Goal: Navigation & Orientation: Find specific page/section

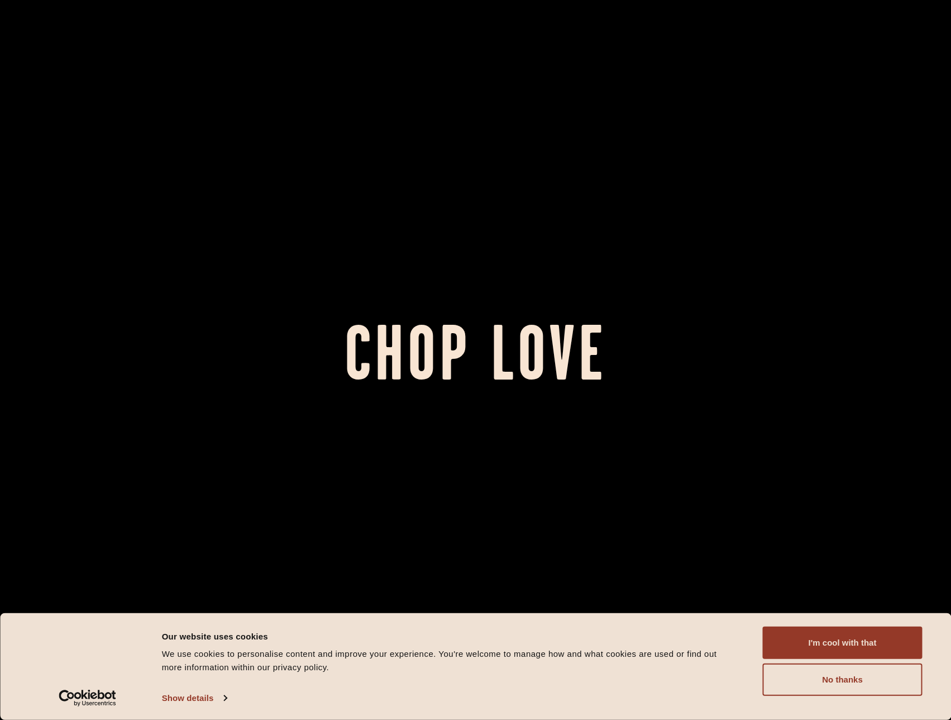
click at [806, 640] on button "I'm cool with that" at bounding box center [843, 642] width 160 height 32
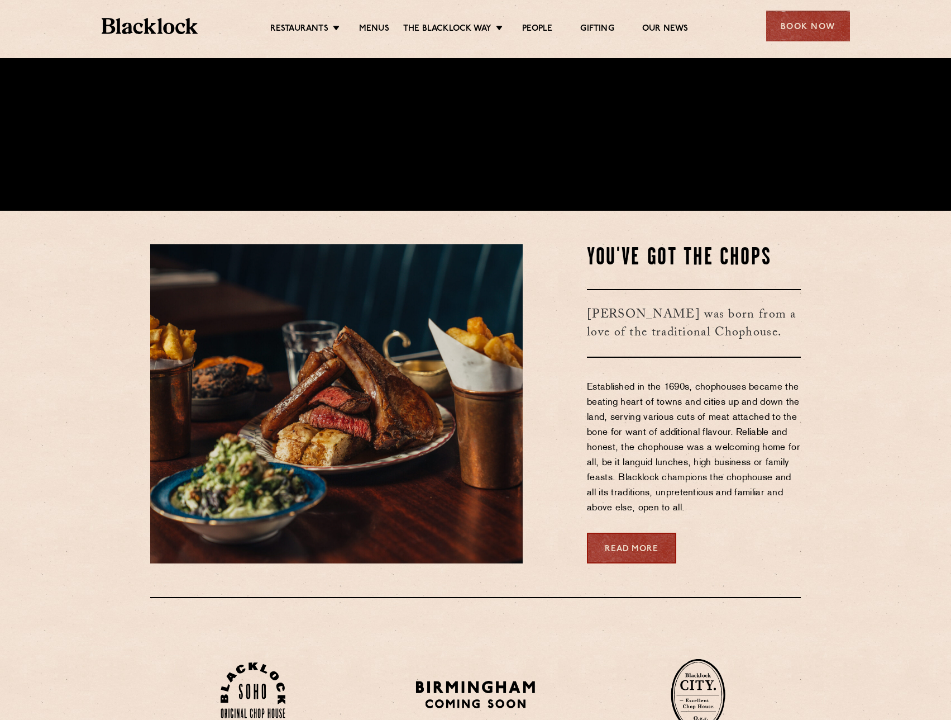
scroll to position [670, 0]
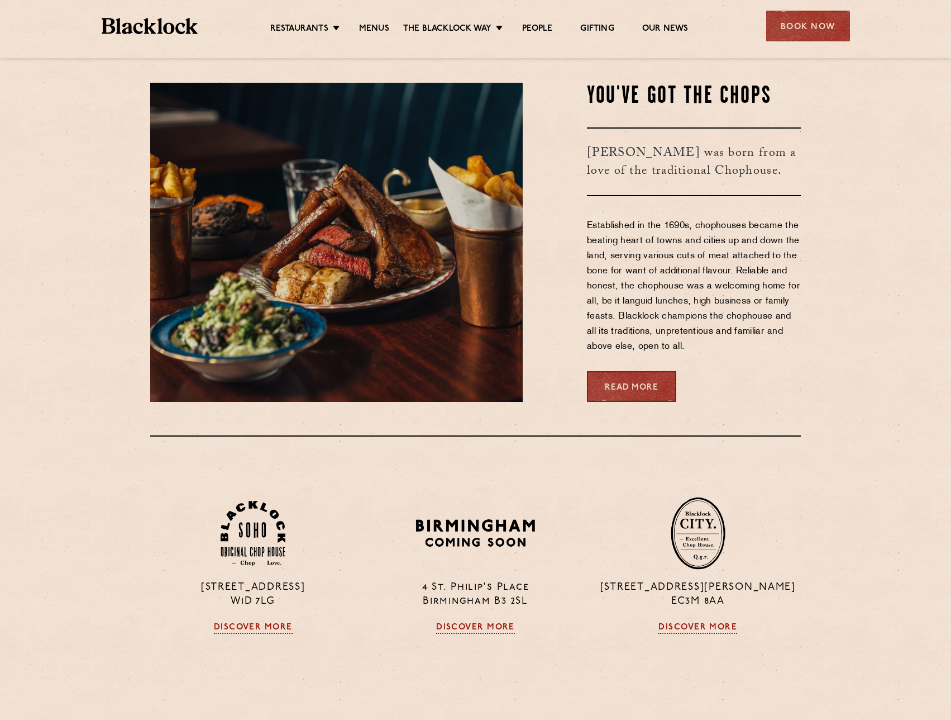
click at [378, 29] on link "Menus" at bounding box center [374, 28] width 30 height 11
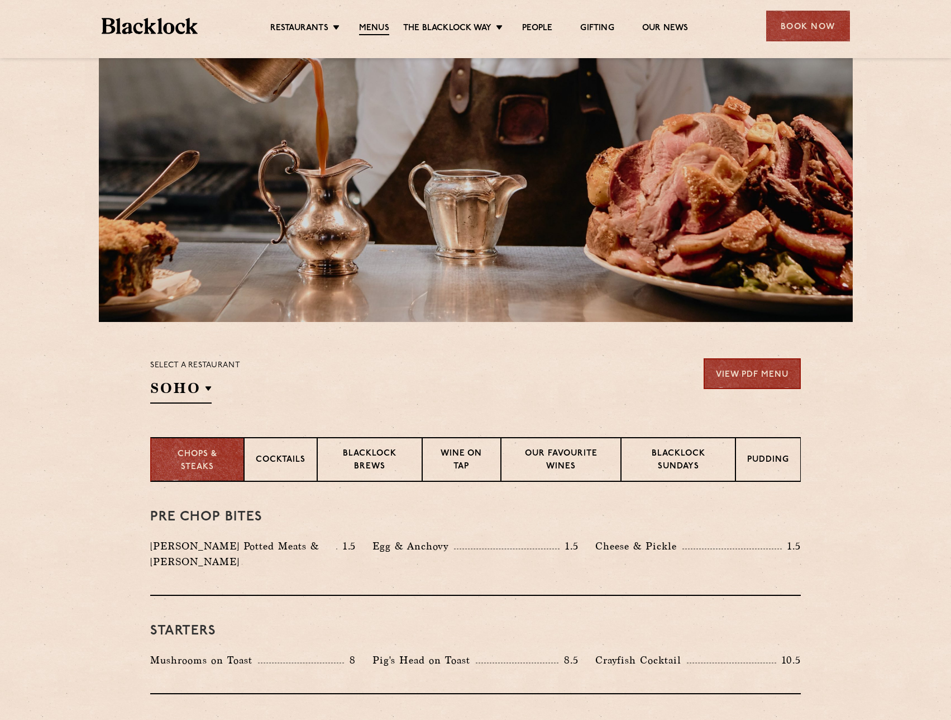
scroll to position [168, 0]
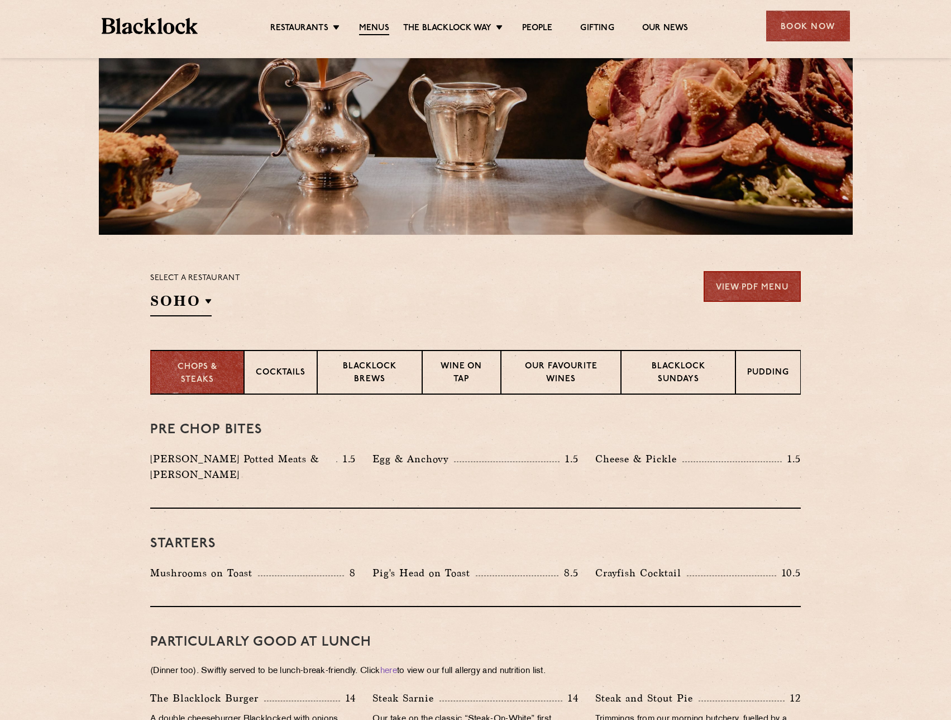
click at [361, 373] on p "Blacklock Brews" at bounding box center [370, 373] width 82 height 26
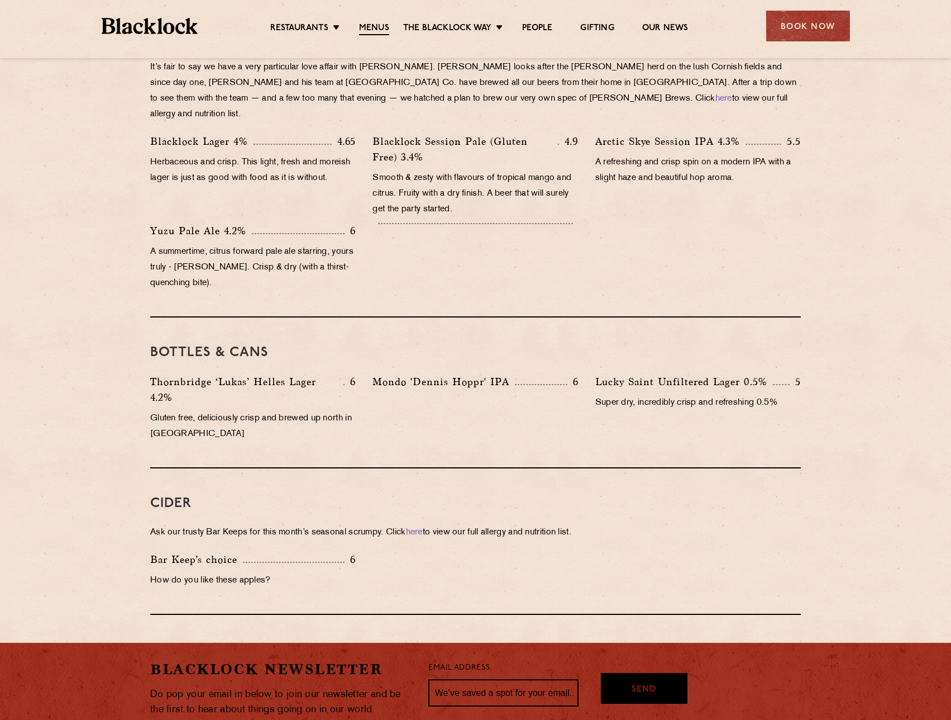
scroll to position [223, 0]
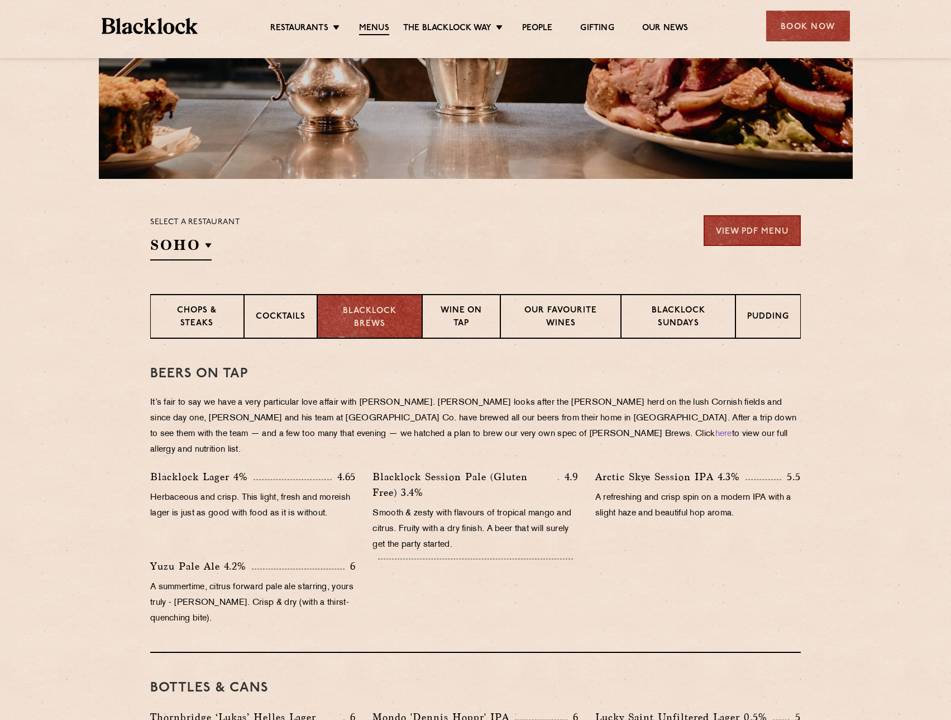
click at [456, 326] on p "Wine on Tap" at bounding box center [461, 317] width 55 height 26
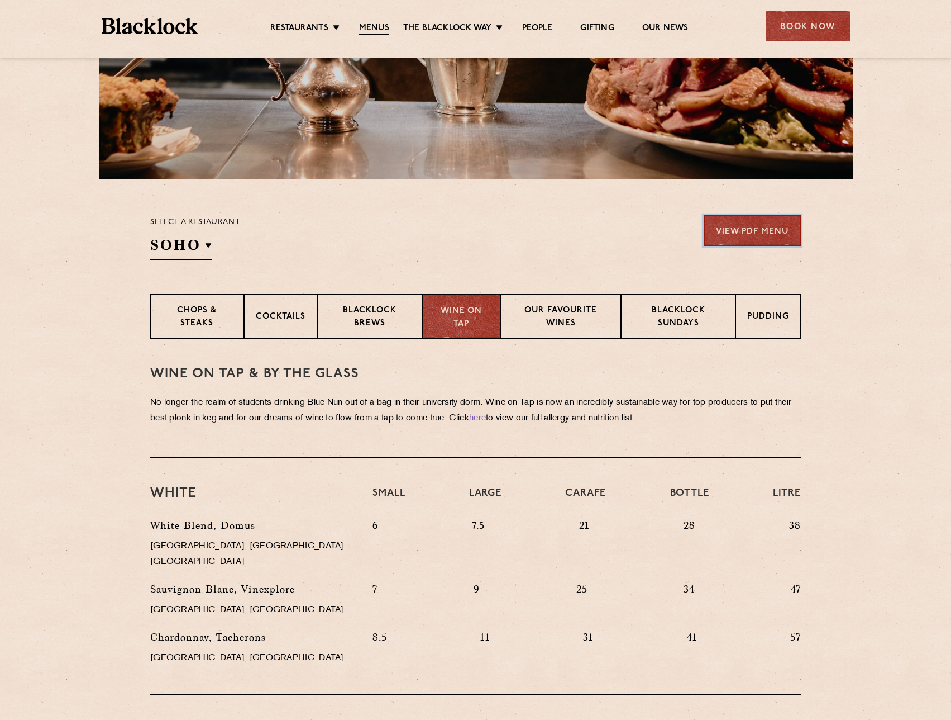
click at [759, 227] on link "View PDF Menu" at bounding box center [752, 230] width 97 height 31
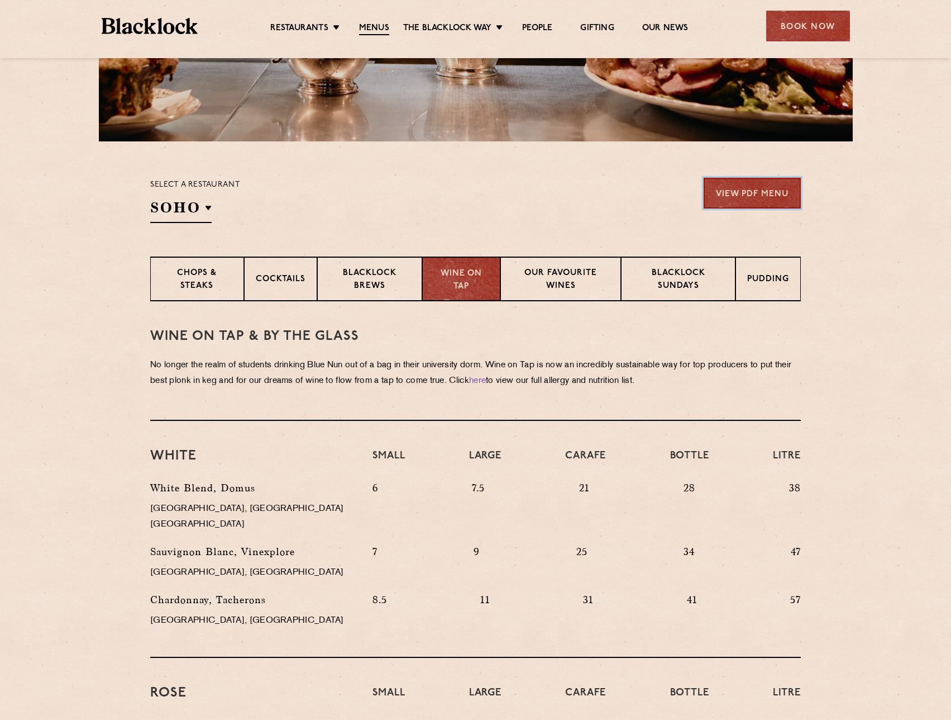
scroll to position [279, 0]
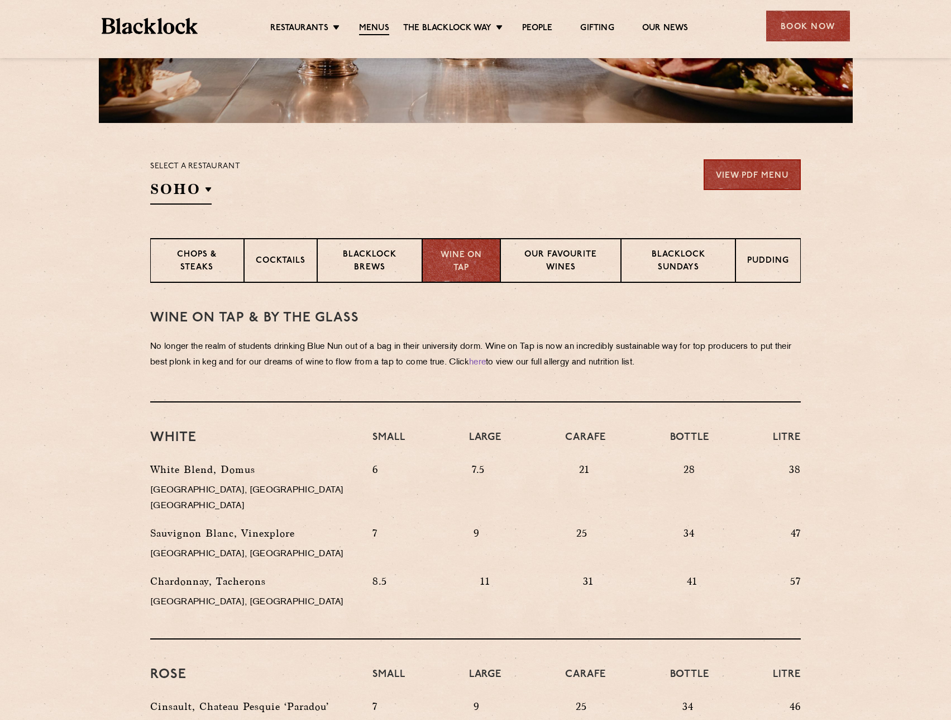
click at [200, 275] on div "Chops & Steaks" at bounding box center [197, 260] width 94 height 45
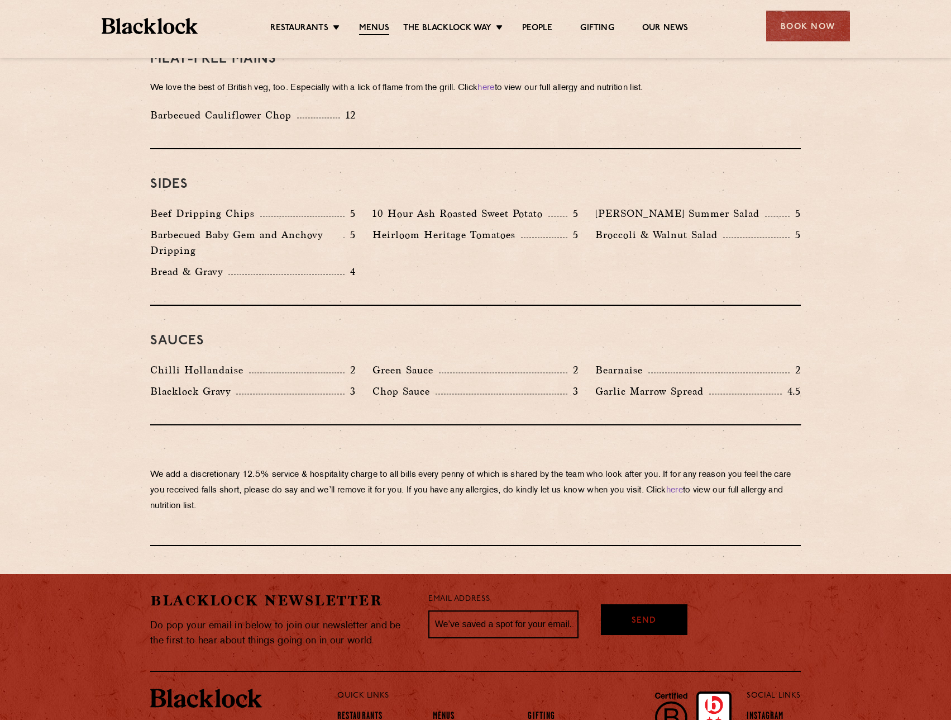
scroll to position [1686, 0]
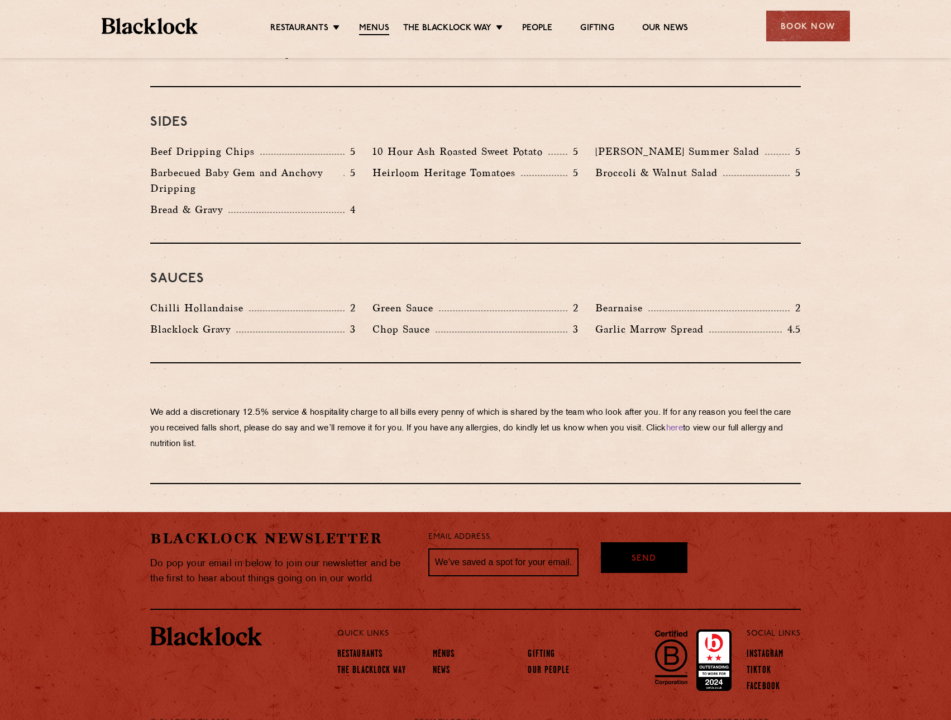
click at [378, 649] on link "Restaurants" at bounding box center [359, 654] width 45 height 11
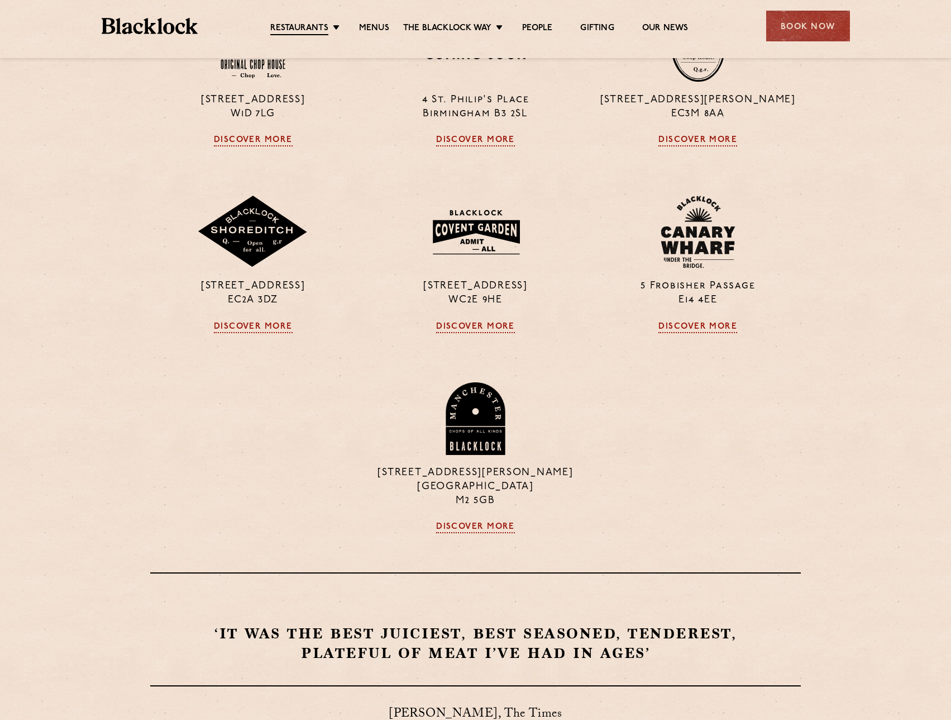
scroll to position [335, 0]
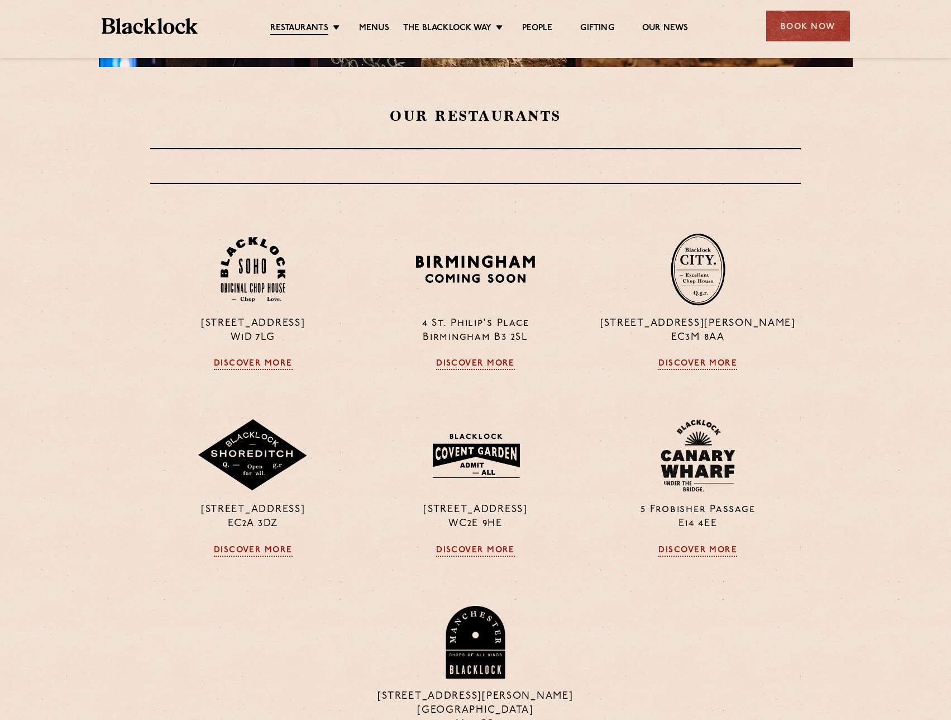
click at [263, 358] on div "[STREET_ADDRESS] Discover More" at bounding box center [253, 301] width 222 height 137
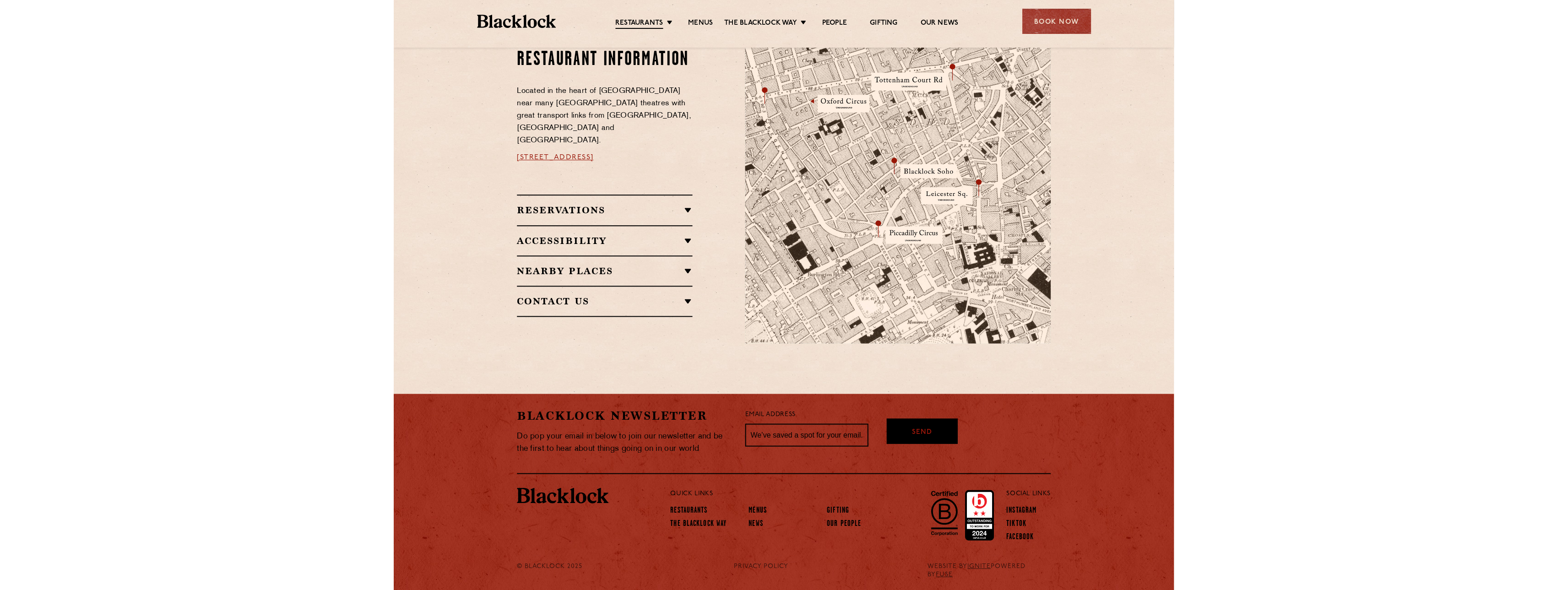
scroll to position [516, 0]
